Goal: Information Seeking & Learning: Learn about a topic

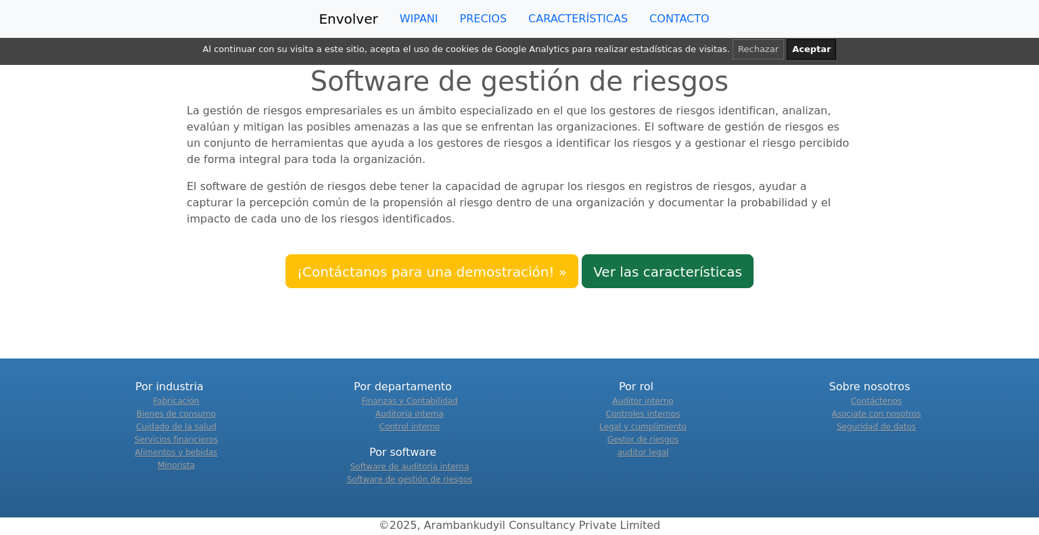
click at [624, 263] on font "Ver las características" at bounding box center [667, 271] width 149 height 16
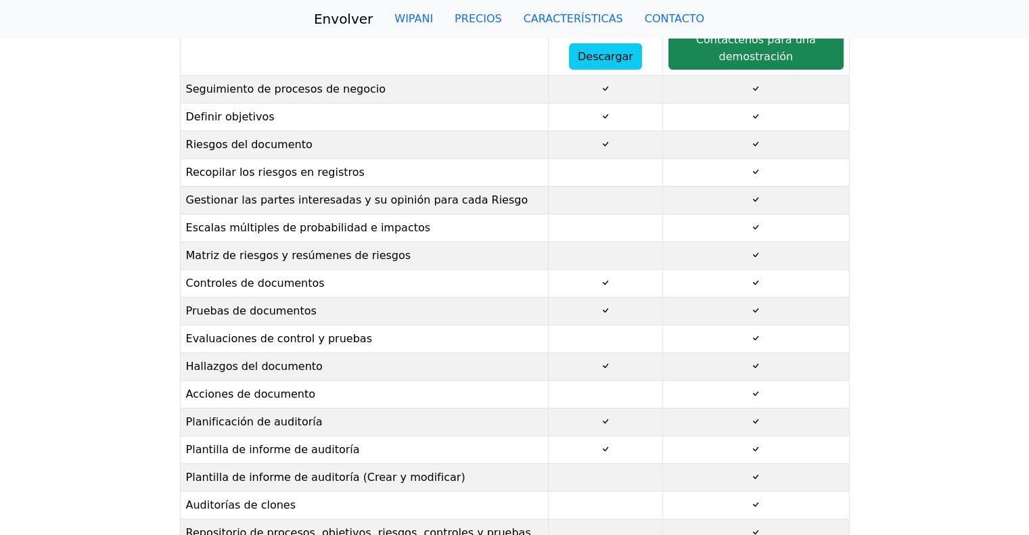
scroll to position [68, 0]
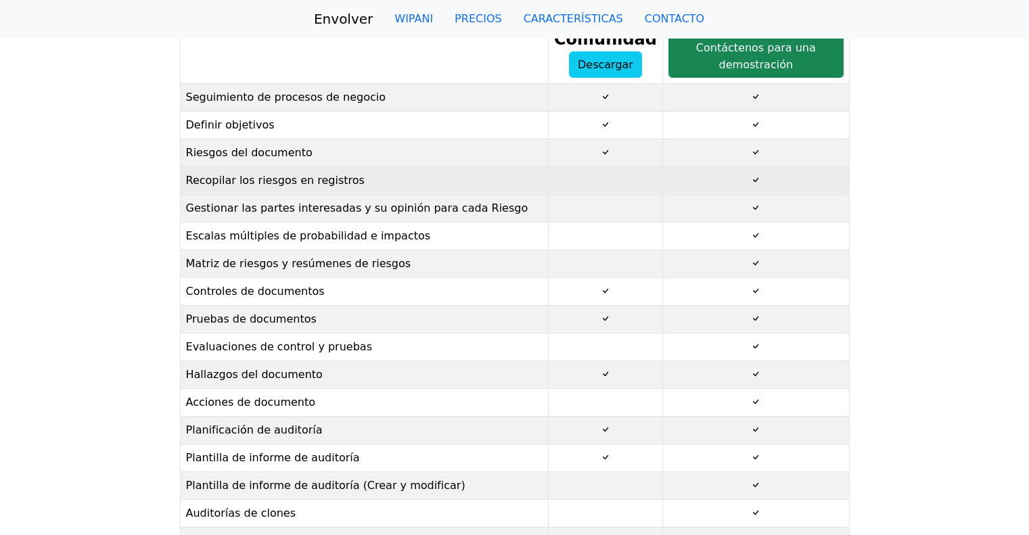
copy tbody "Seguimiento de procesos de negocio Definir objetivos Riesgos del documento Reco…"
drag, startPoint x: 183, startPoint y: 101, endPoint x: 374, endPoint y: 191, distance: 211.6
click at [374, 191] on tbody "Seguimiento de procesos de negocio Definir objetivos Riesgos del documento Reco…" at bounding box center [514, 382] width 669 height 598
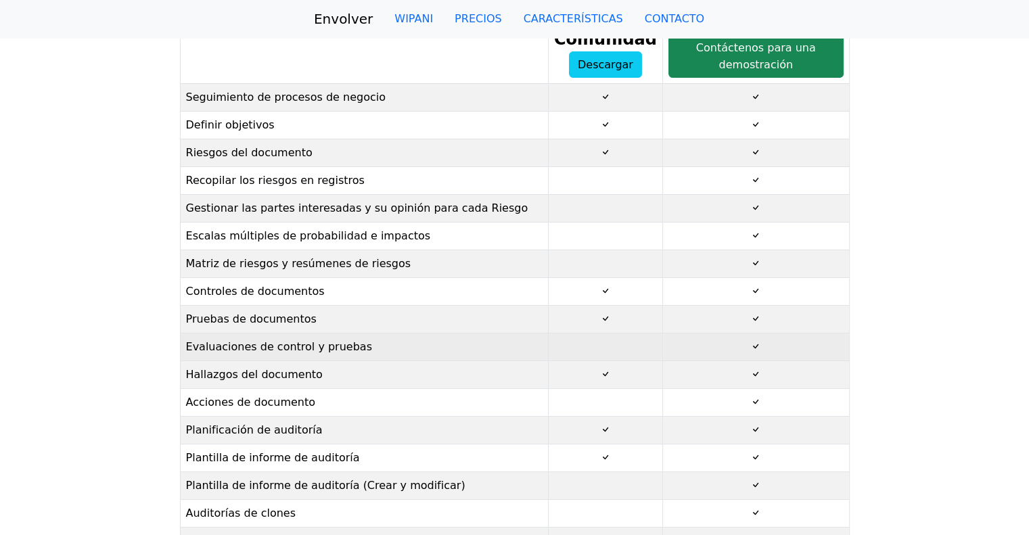
scroll to position [135, 0]
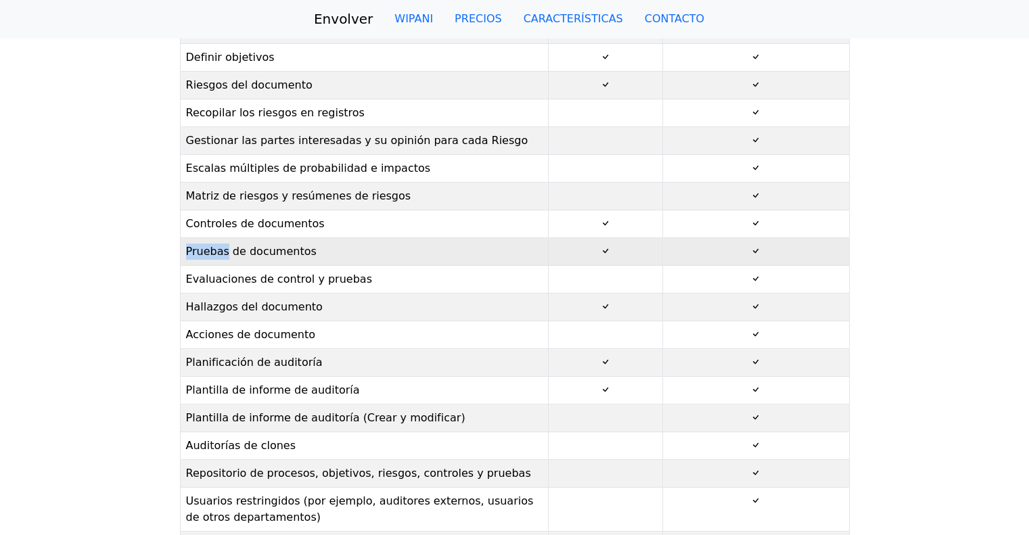
drag, startPoint x: 186, startPoint y: 256, endPoint x: 225, endPoint y: 258, distance: 38.7
click at [225, 258] on font "Pruebas de documentos" at bounding box center [251, 251] width 131 height 13
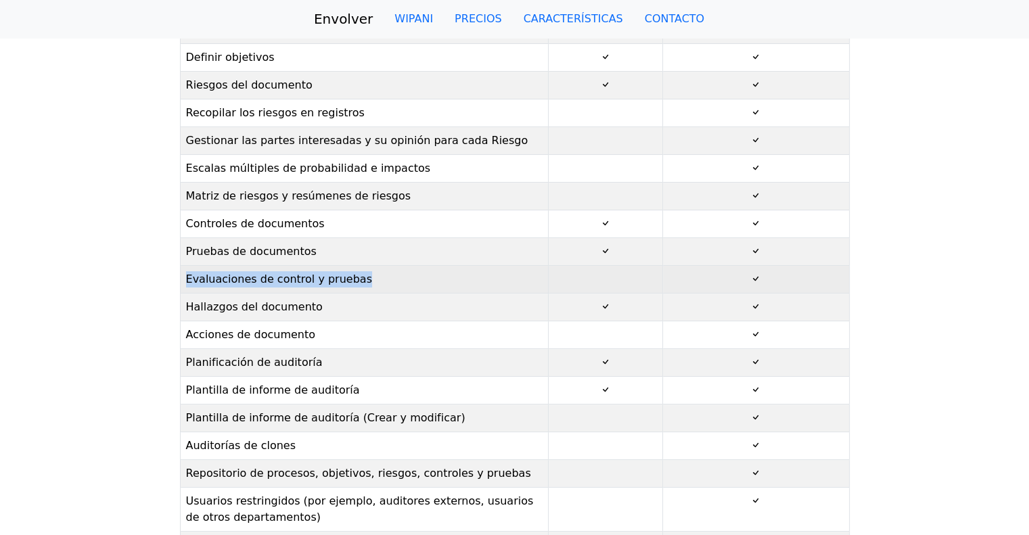
drag, startPoint x: 184, startPoint y: 281, endPoint x: 354, endPoint y: 283, distance: 169.8
click at [354, 283] on td "Evaluaciones de control y pruebas" at bounding box center [364, 279] width 368 height 28
copy font "Evaluaciones de control y pruebas"
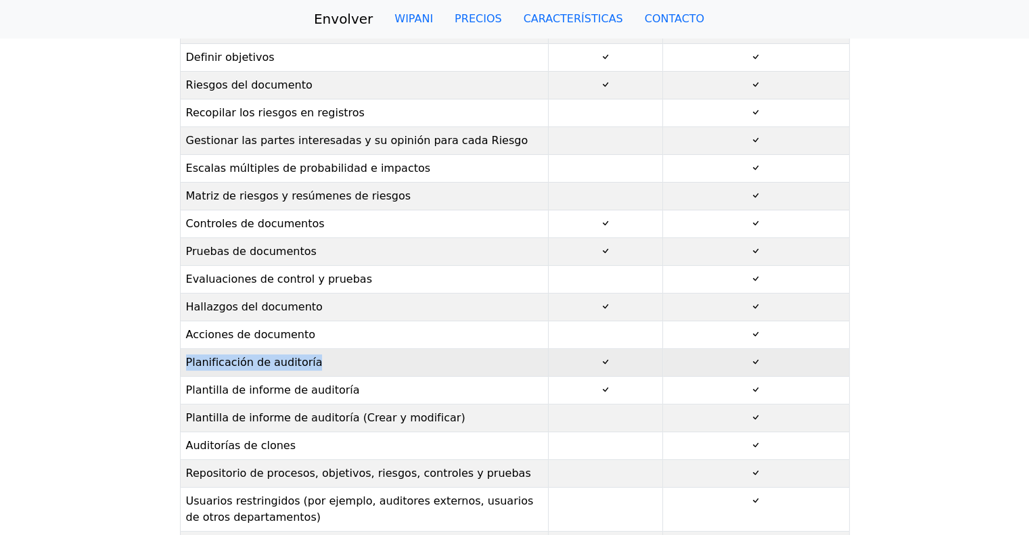
drag, startPoint x: 186, startPoint y: 364, endPoint x: 325, endPoint y: 357, distance: 138.9
click at [325, 357] on td "Planificación de auditoría" at bounding box center [364, 362] width 368 height 28
copy font "Planificación de auditoría"
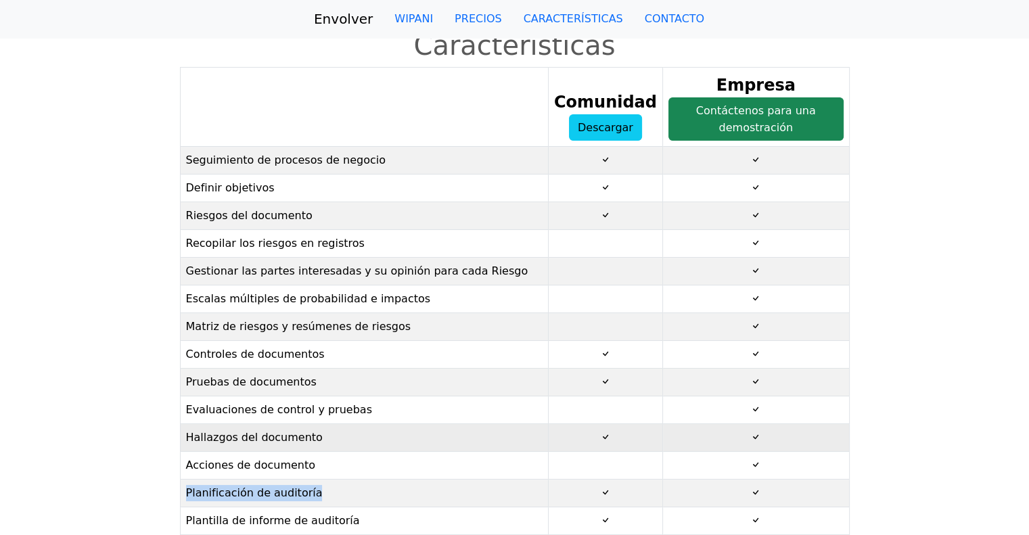
scroll to position [0, 0]
